Goal: Find specific page/section: Find specific page/section

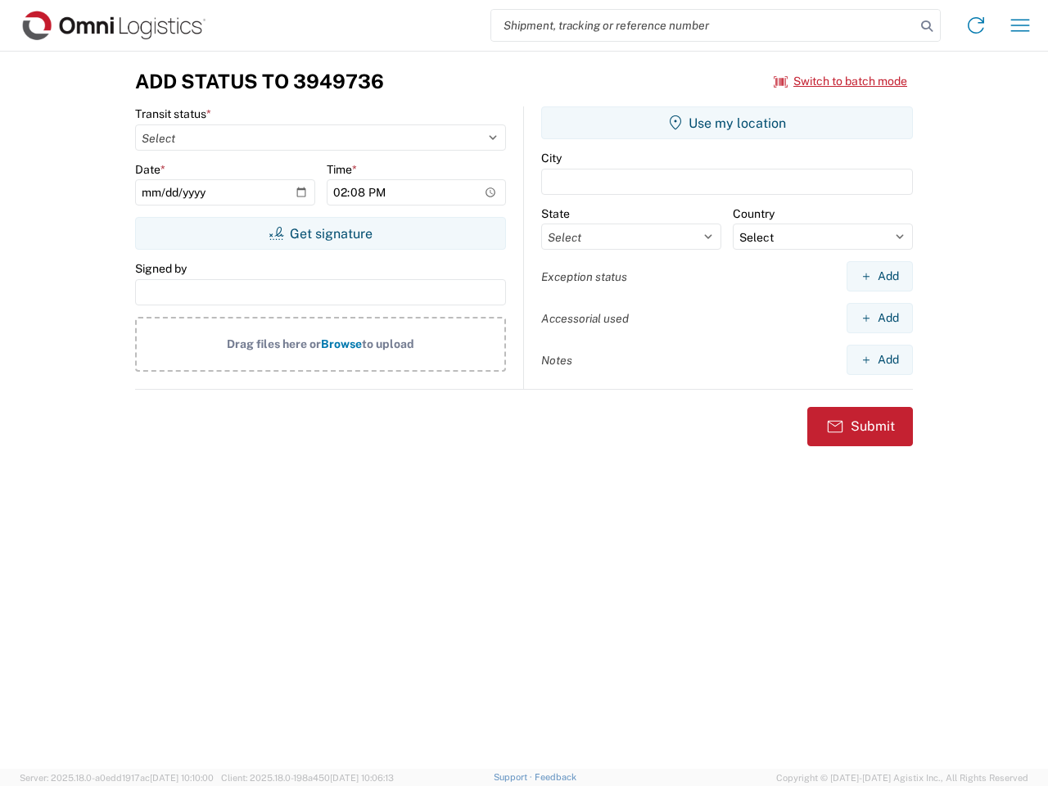
click at [703, 25] on input "search" at bounding box center [703, 25] width 424 height 31
click at [926, 26] on icon at bounding box center [926, 26] width 23 height 23
click at [976, 25] on icon at bounding box center [975, 25] width 26 height 26
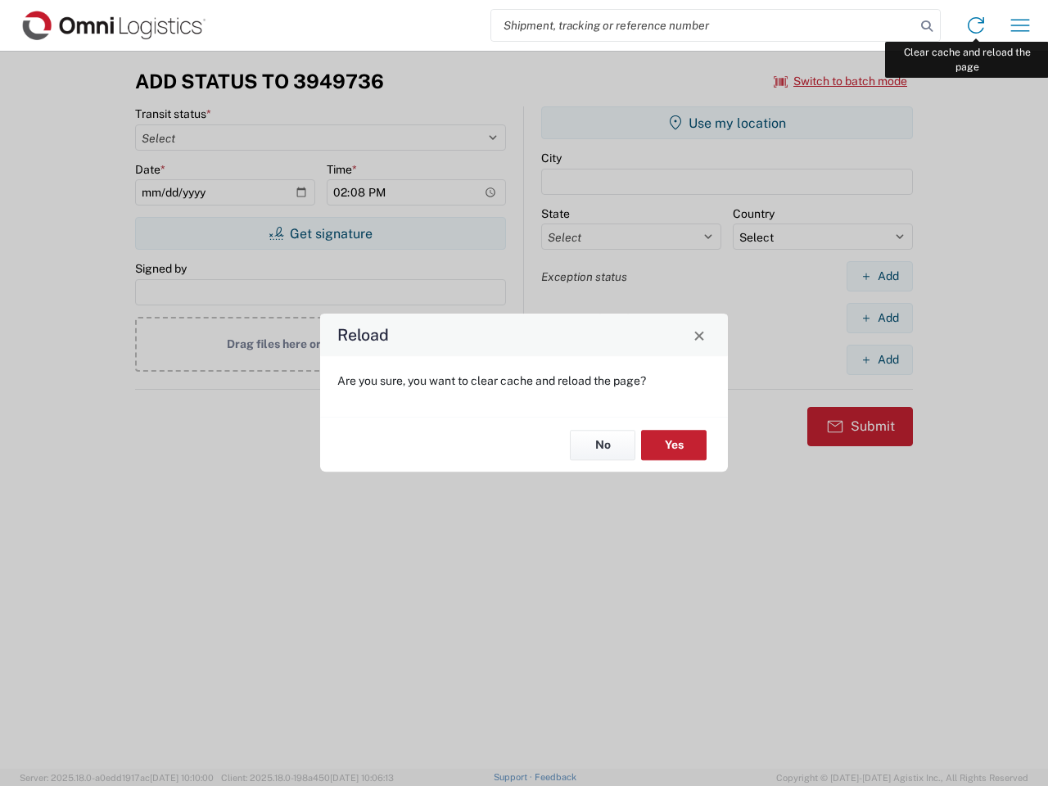
click at [1020, 25] on div "Reload Are you sure, you want to clear cache and reload the page? No Yes" at bounding box center [524, 393] width 1048 height 786
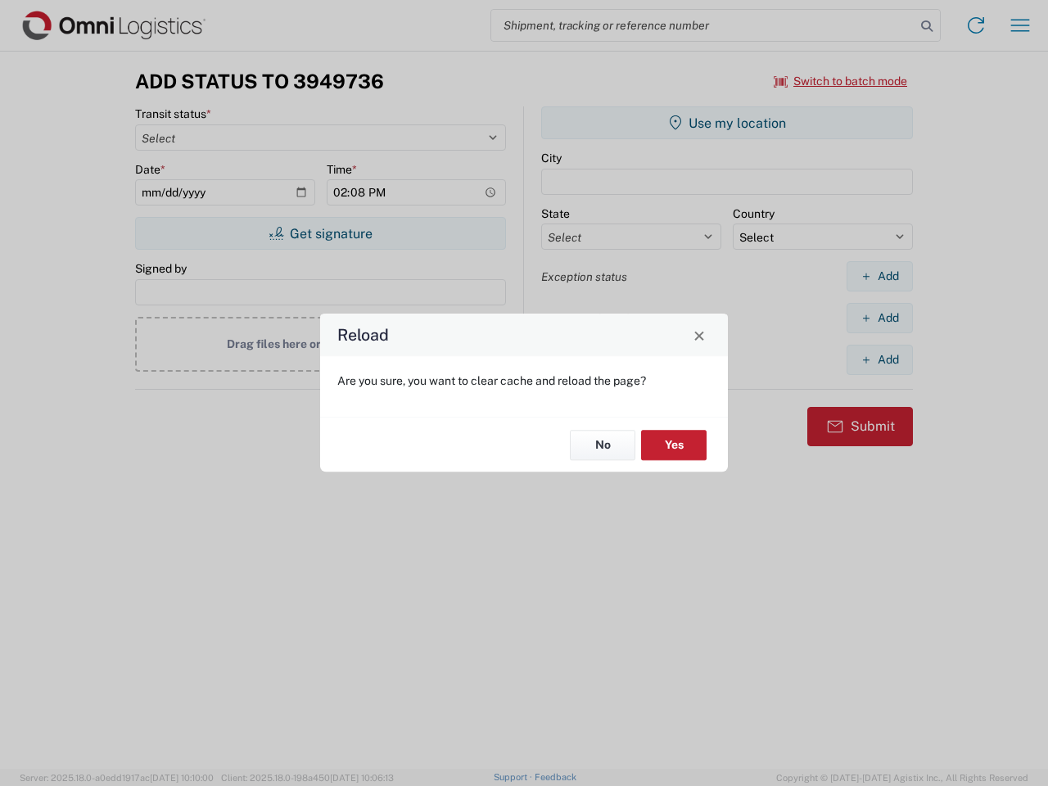
click at [840, 81] on div "Reload Are you sure, you want to clear cache and reload the page? No Yes" at bounding box center [524, 393] width 1048 height 786
click at [320, 233] on div "Reload Are you sure, you want to clear cache and reload the page? No Yes" at bounding box center [524, 393] width 1048 height 786
click at [727, 123] on div "Reload Are you sure, you want to clear cache and reload the page? No Yes" at bounding box center [524, 393] width 1048 height 786
click at [879, 276] on div "Reload Are you sure, you want to clear cache and reload the page? No Yes" at bounding box center [524, 393] width 1048 height 786
click at [879, 318] on div "Reload Are you sure, you want to clear cache and reload the page? No Yes" at bounding box center [524, 393] width 1048 height 786
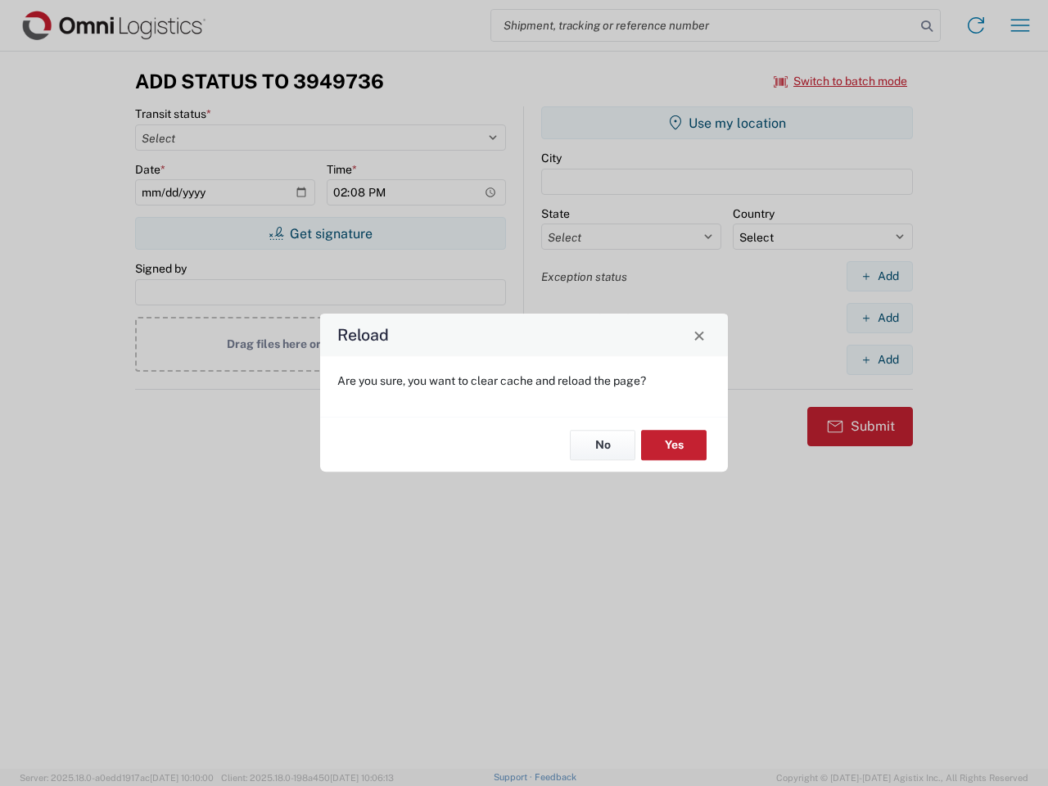
click at [879, 359] on div "Reload Are you sure, you want to clear cache and reload the page? No Yes" at bounding box center [524, 393] width 1048 height 786
